Goal: Task Accomplishment & Management: Complete application form

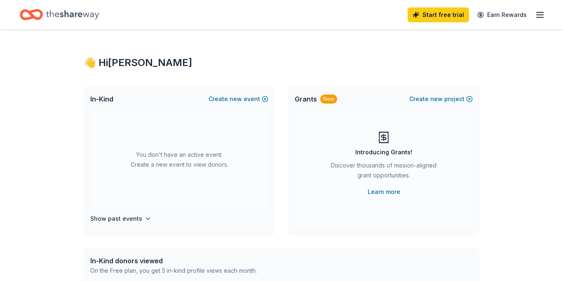
click at [538, 18] on icon "button" at bounding box center [540, 15] width 10 height 10
click at [131, 220] on h4 "Show past events" at bounding box center [116, 219] width 52 height 10
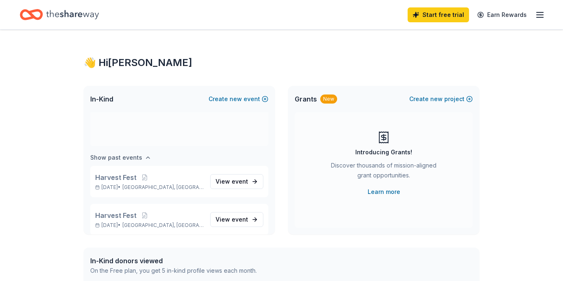
scroll to position [68, 0]
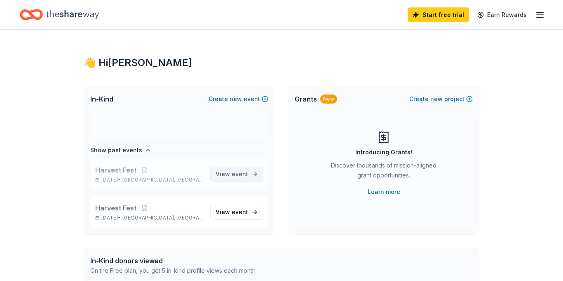
click at [226, 176] on span "View event" at bounding box center [232, 174] width 33 height 10
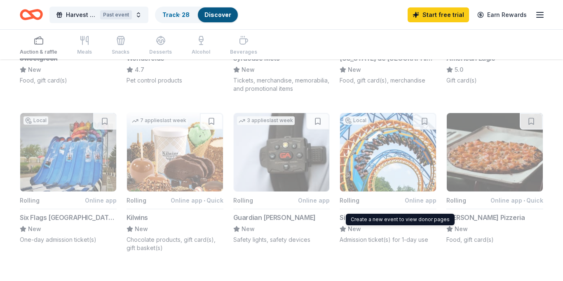
scroll to position [524, 0]
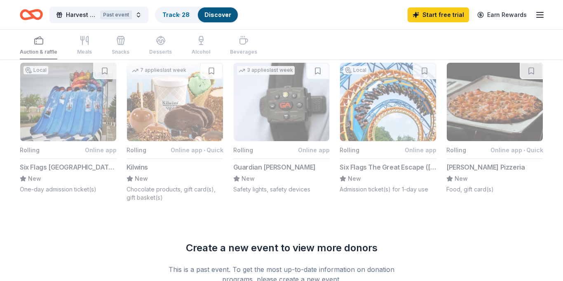
click at [379, 164] on button "Local Rolling Online app Six Flags The Great Escape ([GEOGRAPHIC_DATA]) New Adm…" at bounding box center [388, 127] width 97 height 131
click at [351, 146] on button "Local Rolling Online app Six Flags The Great Escape ([GEOGRAPHIC_DATA]) New Adm…" at bounding box center [388, 127] width 97 height 131
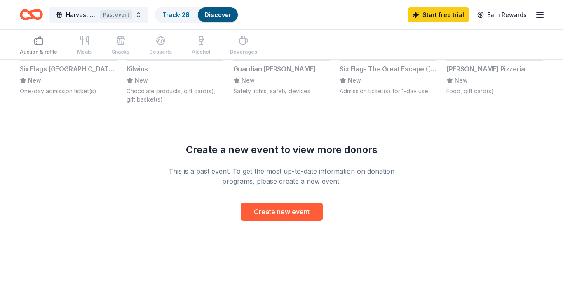
scroll to position [631, 0]
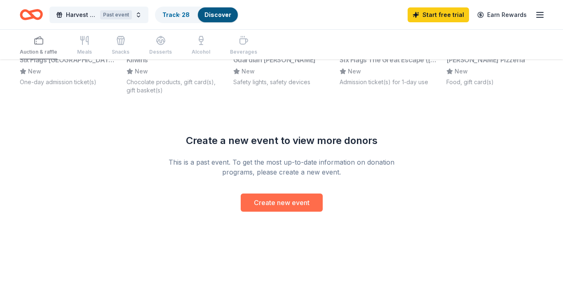
click at [288, 206] on button "Create new event" at bounding box center [282, 202] width 82 height 18
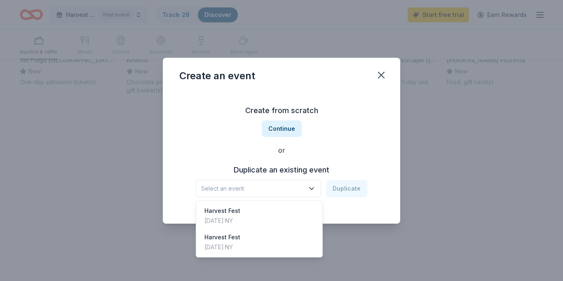
click at [302, 194] on button "Select an event" at bounding box center [258, 188] width 125 height 17
click at [290, 130] on div "Create from scratch Continue or Duplicate an existing event Select an event Dup…" at bounding box center [281, 151] width 205 height 120
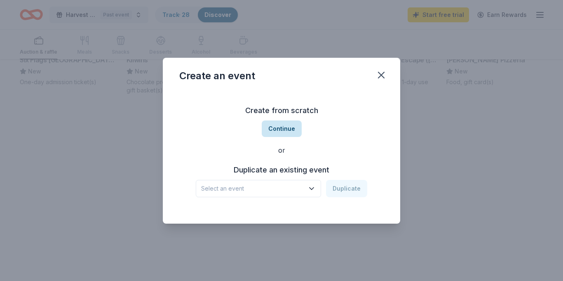
click at [278, 130] on button "Continue" at bounding box center [282, 128] width 40 height 17
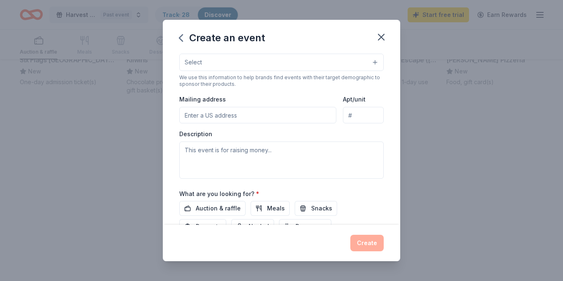
scroll to position [222, 0]
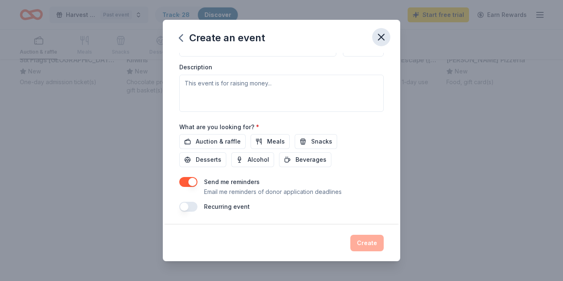
click at [377, 35] on icon "button" at bounding box center [382, 37] width 12 height 12
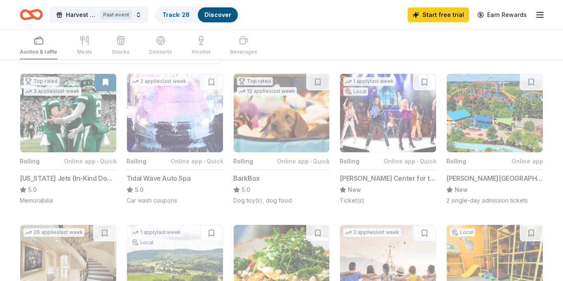
scroll to position [0, 0]
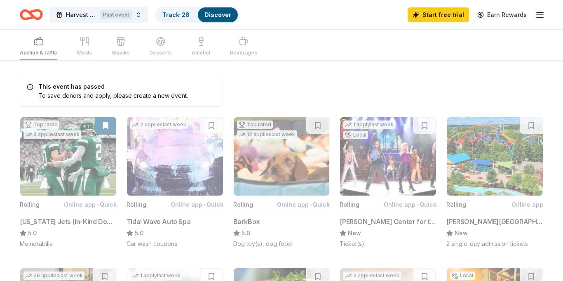
click at [35, 16] on icon "Home" at bounding box center [31, 14] width 23 height 19
click at [506, 15] on link "Earn Rewards" at bounding box center [502, 14] width 59 height 15
